Goal: Task Accomplishment & Management: Use online tool/utility

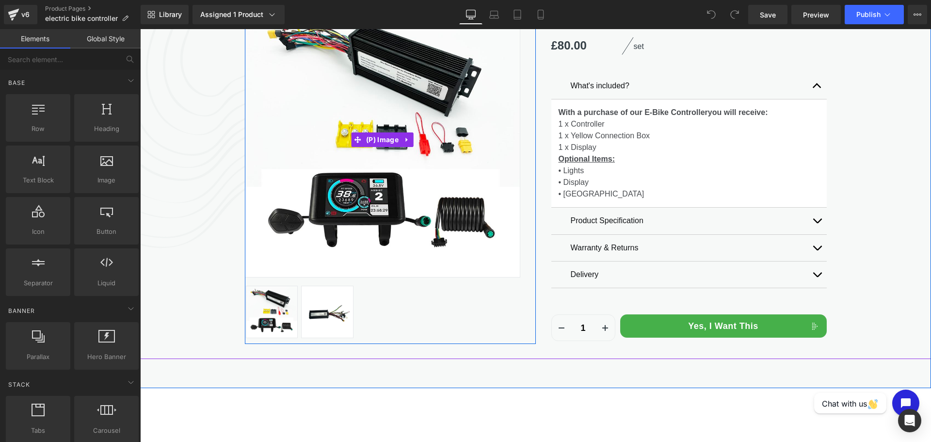
scroll to position [97, 0]
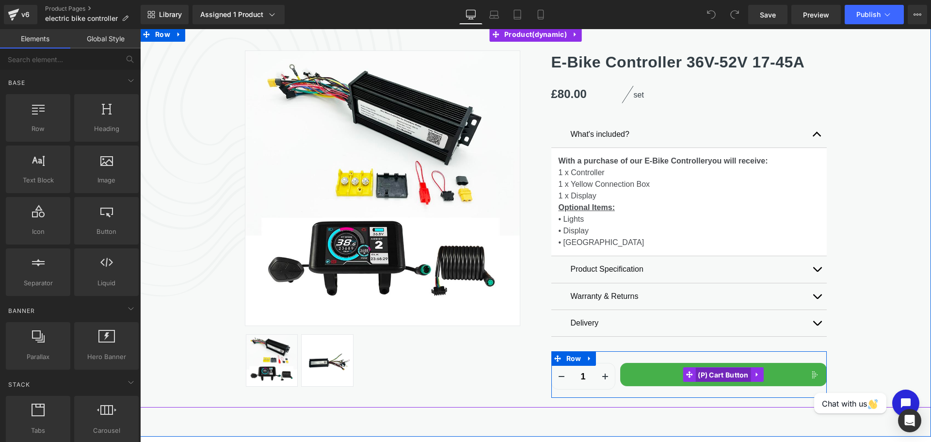
click at [743, 375] on span "(P) Cart Button" at bounding box center [724, 375] width 56 height 15
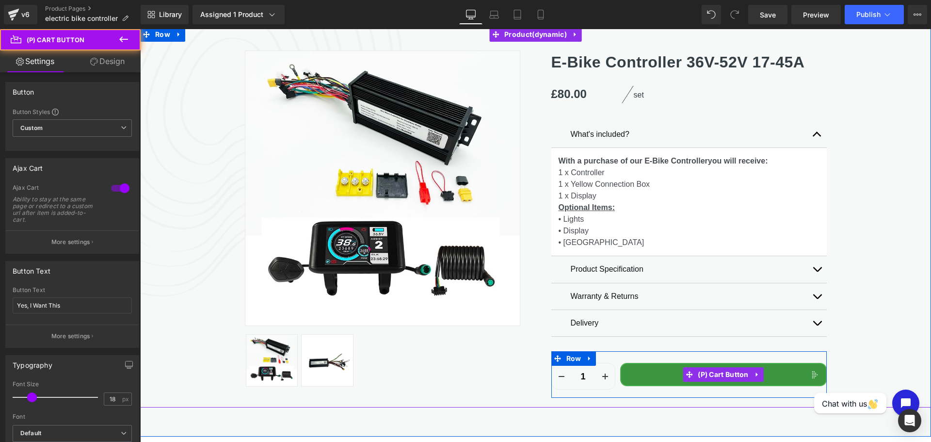
click at [772, 374] on button "Yes, I Want This" at bounding box center [723, 374] width 207 height 23
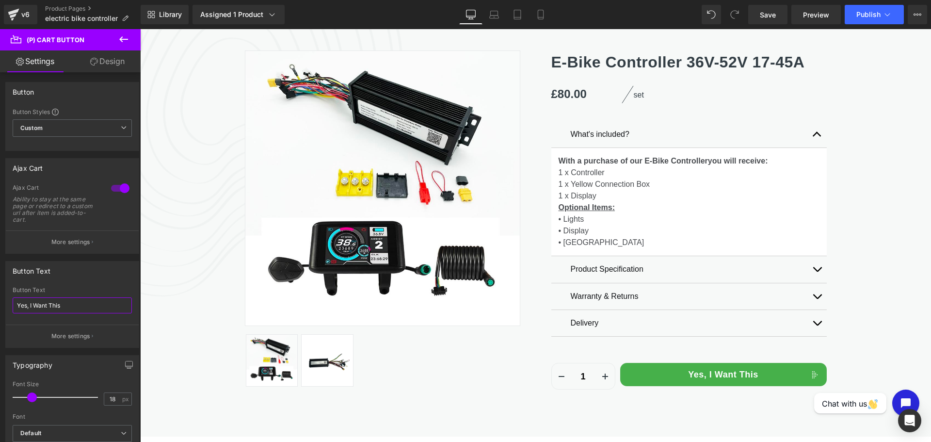
drag, startPoint x: 45, startPoint y: 302, endPoint x: -26, endPoint y: 290, distance: 72.3
click at [0, 290] on html "(P) Cart Button You are previewing how the will restyle your page. You can not …" at bounding box center [465, 221] width 931 height 442
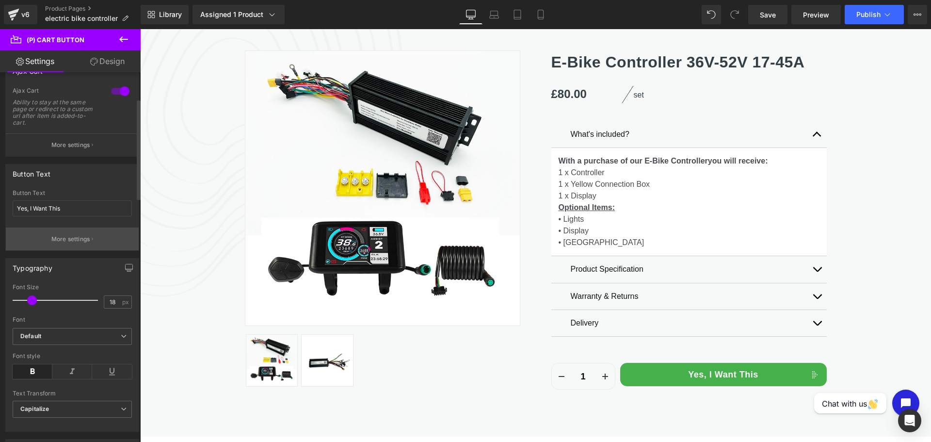
click at [86, 243] on p "More settings" at bounding box center [70, 239] width 39 height 9
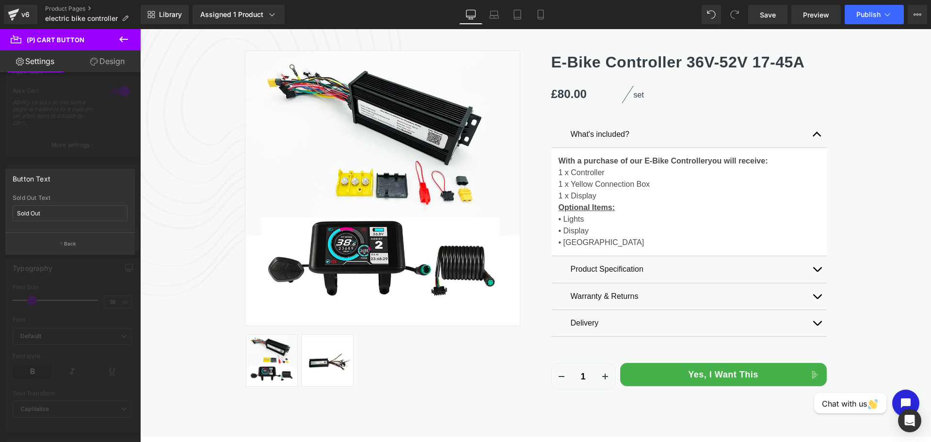
click at [76, 240] on button "Back" at bounding box center [70, 243] width 130 height 22
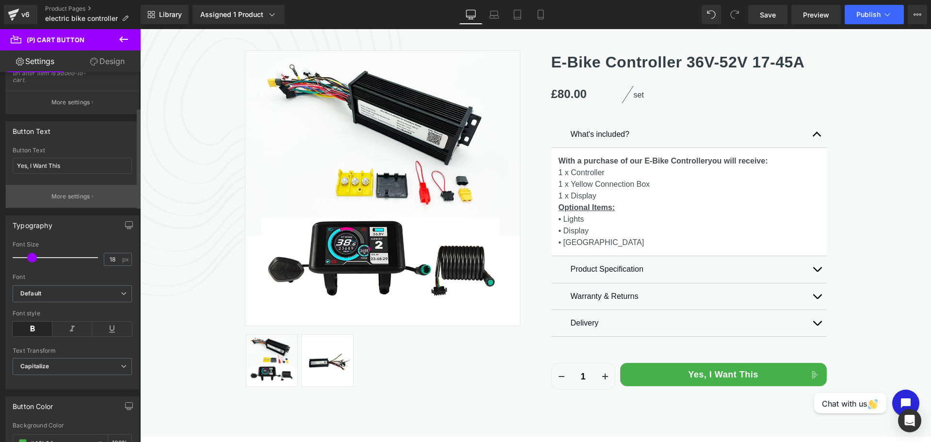
scroll to position [123, 0]
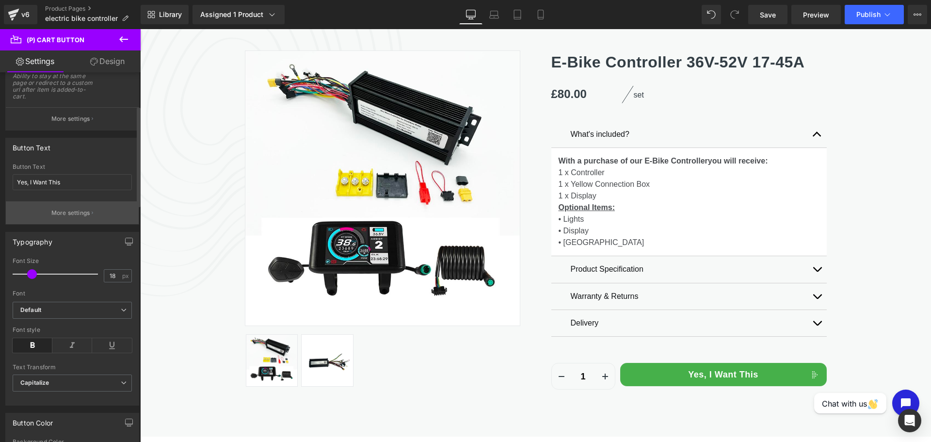
click at [82, 208] on button "More settings" at bounding box center [72, 212] width 133 height 23
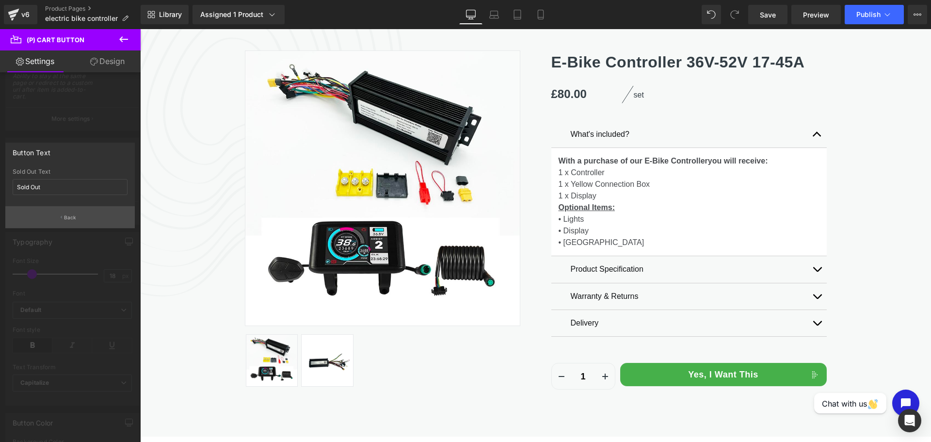
click at [82, 212] on button "Back" at bounding box center [70, 217] width 130 height 22
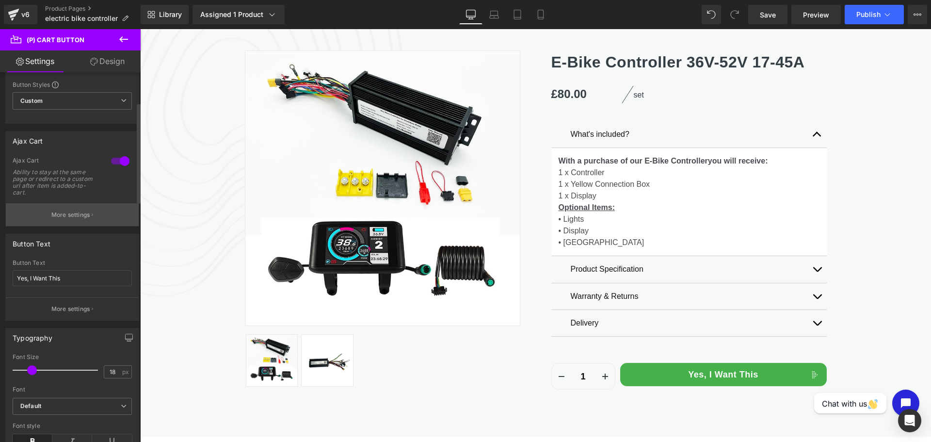
scroll to position [26, 0]
click at [90, 211] on button "More settings" at bounding box center [72, 215] width 133 height 23
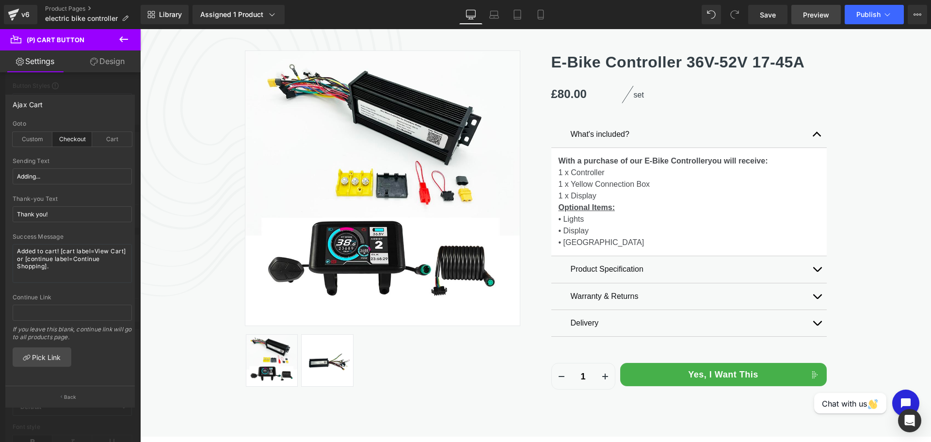
click at [819, 12] on span "Preview" at bounding box center [816, 15] width 26 height 10
click at [71, 399] on p "Back" at bounding box center [70, 396] width 13 height 7
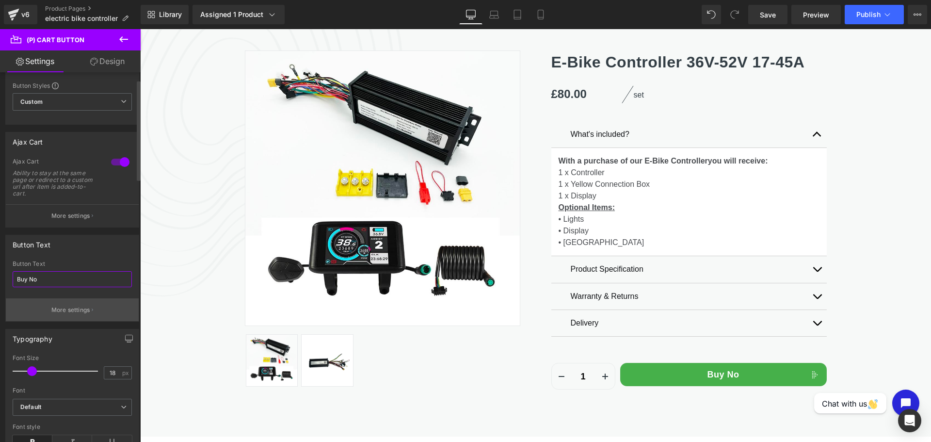
type input "Buy Now"
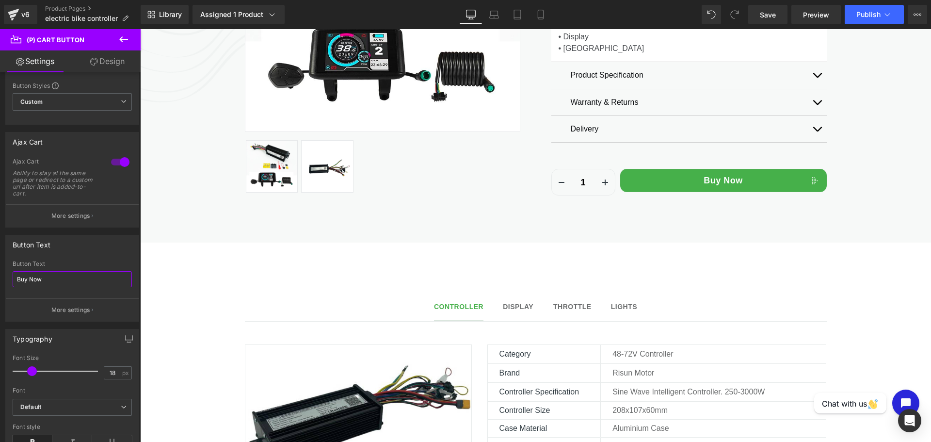
scroll to position [97, 0]
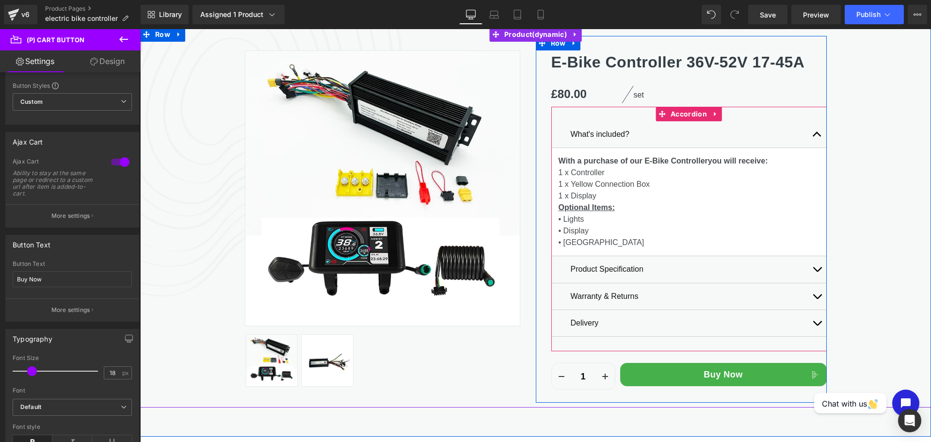
click at [817, 272] on span "button" at bounding box center [817, 272] width 0 height 0
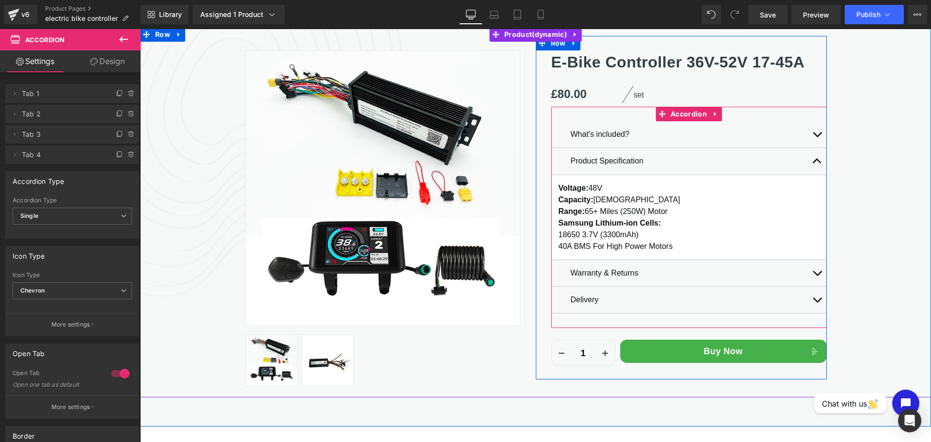
click at [811, 155] on button "button" at bounding box center [817, 161] width 19 height 27
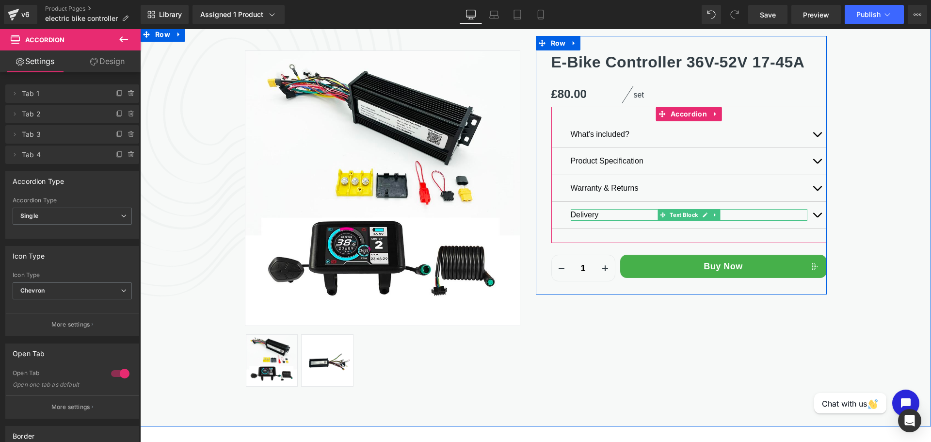
click at [624, 218] on p "Delivery" at bounding box center [689, 215] width 237 height 12
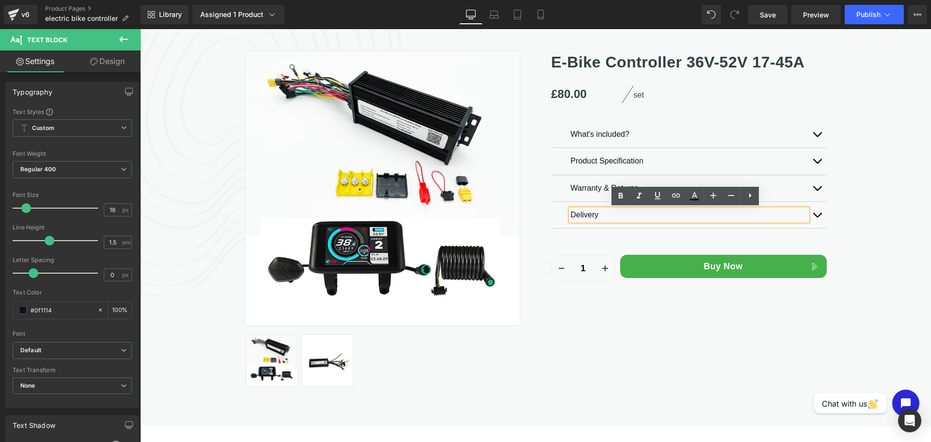
click at [808, 184] on button "button" at bounding box center [817, 188] width 19 height 26
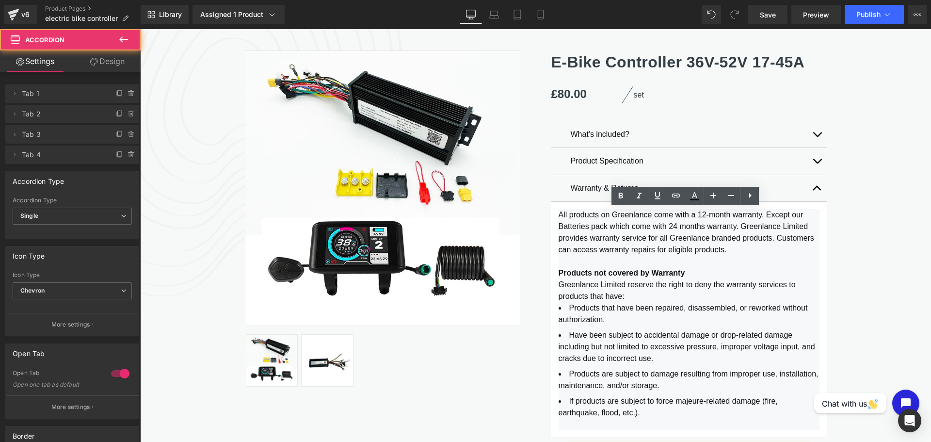
click at [808, 184] on button "button" at bounding box center [817, 188] width 19 height 26
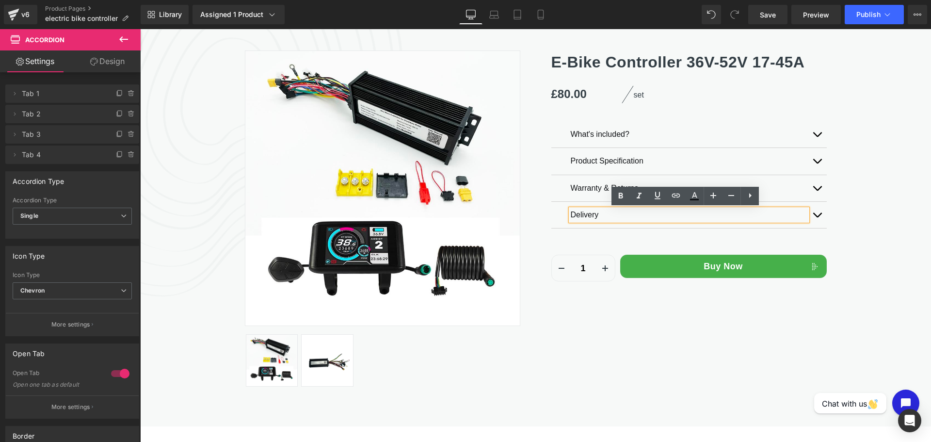
click at [812, 156] on button "button" at bounding box center [817, 161] width 19 height 27
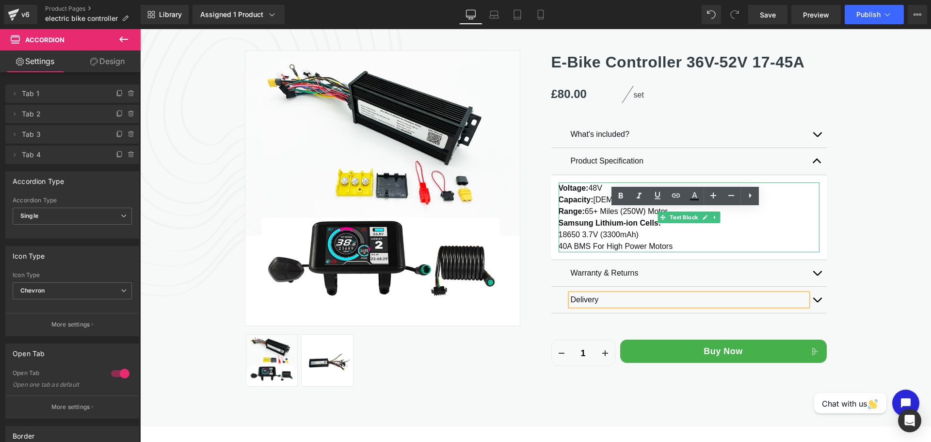
click at [667, 247] on p "40A BMS For High Power Motors" at bounding box center [689, 247] width 261 height 12
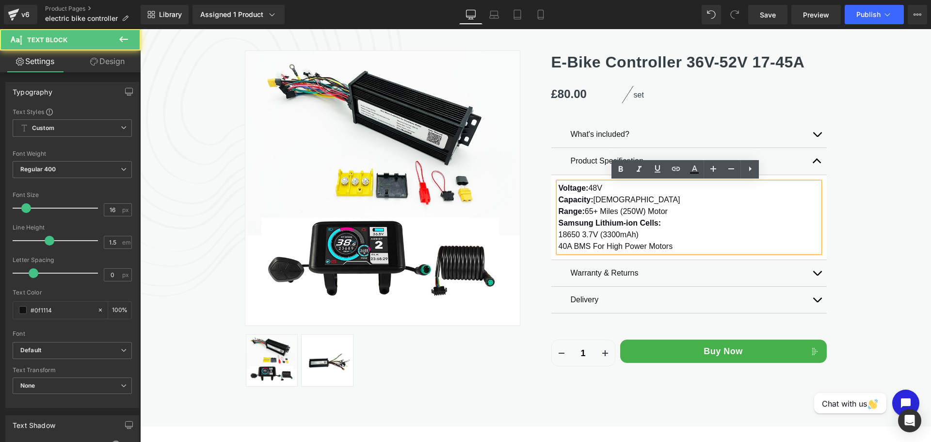
click at [673, 244] on p "40A BMS For High Power Motors" at bounding box center [689, 247] width 261 height 12
